Goal: Navigation & Orientation: Find specific page/section

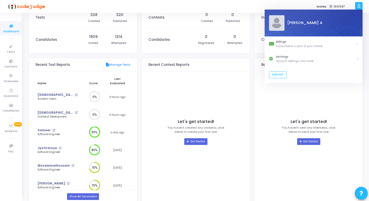
scroll to position [28, 0]
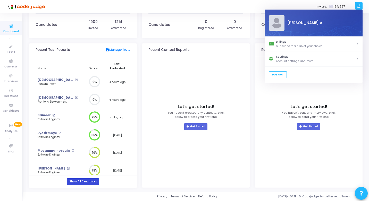
click at [71, 182] on link "Show All Candidates" at bounding box center [83, 181] width 32 height 7
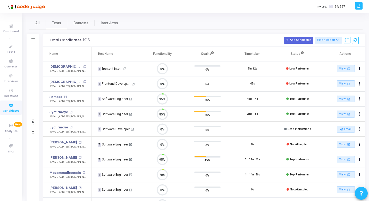
scroll to position [11, 13]
click at [37, 23] on span "All" at bounding box center [37, 22] width 4 height 5
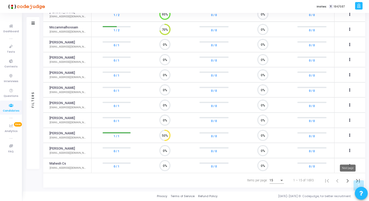
click at [349, 180] on icon "Next page" at bounding box center [347, 180] width 7 height 7
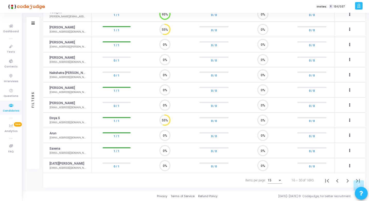
click at [279, 180] on div "Items per page:" at bounding box center [280, 180] width 5 height 4
click at [277, 177] on span "50" at bounding box center [276, 177] width 14 height 9
